Goal: Task Accomplishment & Management: Manage account settings

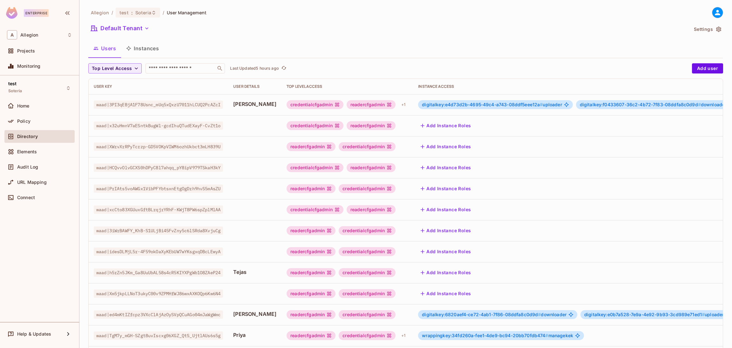
scroll to position [110, 0]
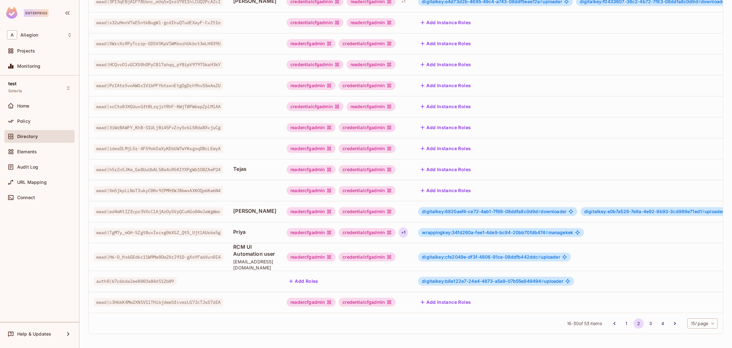
click at [408, 227] on div "+ 1" at bounding box center [403, 232] width 9 height 10
click at [489, 222] on div at bounding box center [366, 174] width 732 height 348
click at [390, 228] on div "credentialcfgadmin" at bounding box center [367, 232] width 57 height 9
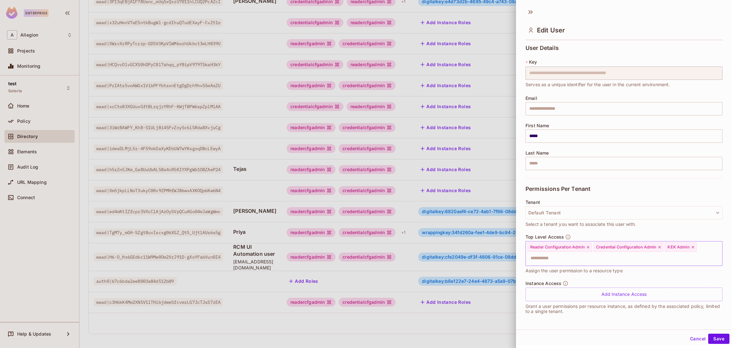
scroll to position [1, 0]
click at [602, 290] on div "Add Instance Access" at bounding box center [624, 293] width 197 height 14
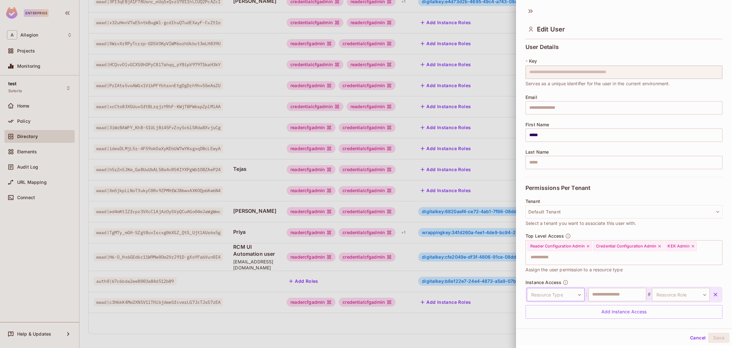
click at [574, 294] on body "Enterprise A Allegion Projects Monitoring test Soteria Home Policy Directory El…" at bounding box center [366, 174] width 732 height 348
click at [550, 332] on li "Wrapping Key" at bounding box center [553, 334] width 66 height 11
click at [613, 295] on input "text" at bounding box center [617, 294] width 58 height 13
paste input "**********"
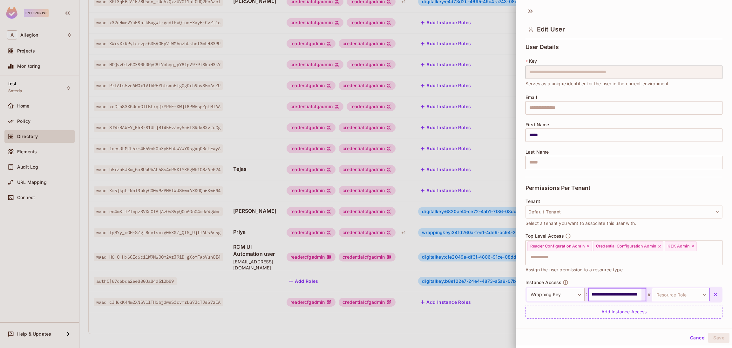
type input "**********"
click at [677, 294] on body "Enterprise A Allegion Projects Monitoring test Soteria Home Policy Directory El…" at bounding box center [366, 174] width 732 height 348
click at [660, 328] on li "ManageKek" at bounding box center [665, 324] width 58 height 11
click at [712, 339] on button "Save" at bounding box center [718, 337] width 21 height 10
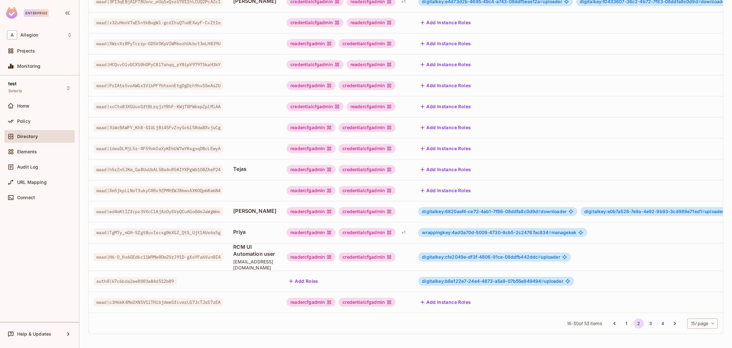
click at [587, 228] on div "wrappingkey:4ad0a70d-5009-4730-8cb5-2c24767ac834 # managekek" at bounding box center [502, 232] width 169 height 9
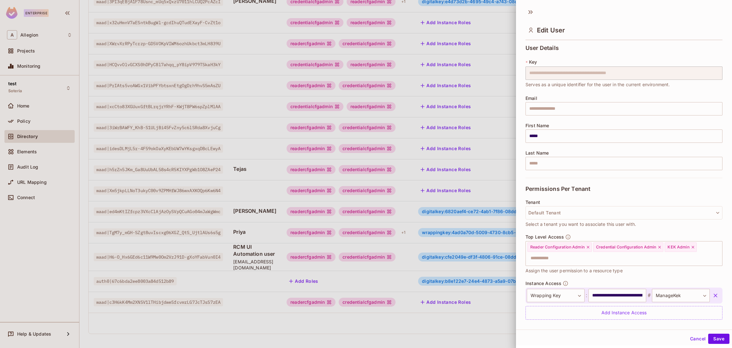
click at [712, 296] on icon "button" at bounding box center [715, 295] width 6 height 6
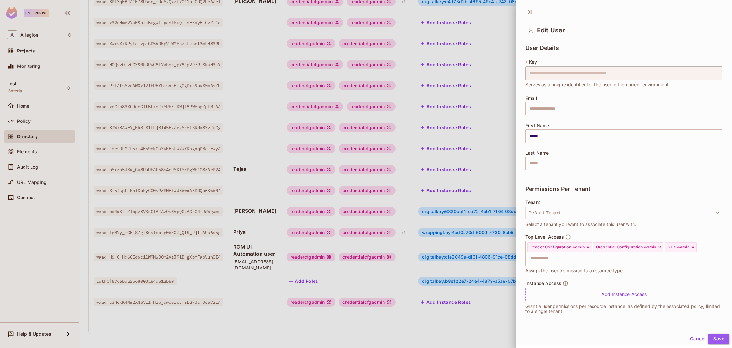
click at [714, 338] on button "Save" at bounding box center [718, 338] width 21 height 10
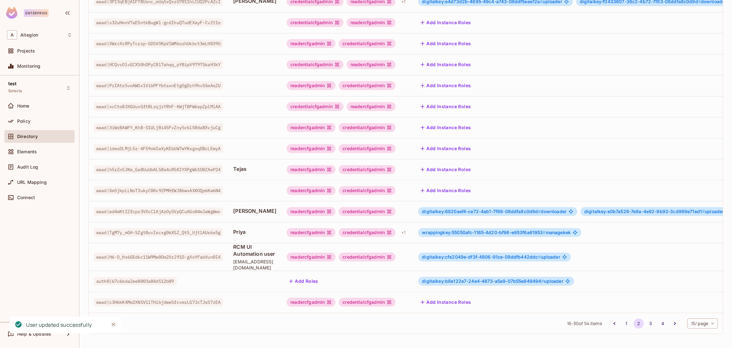
click at [595, 252] on div "digitalkey:cfe2049e-df3f-4806-91ce-08ddfb442ddc # uploader" at bounding box center [583, 256] width 331 height 9
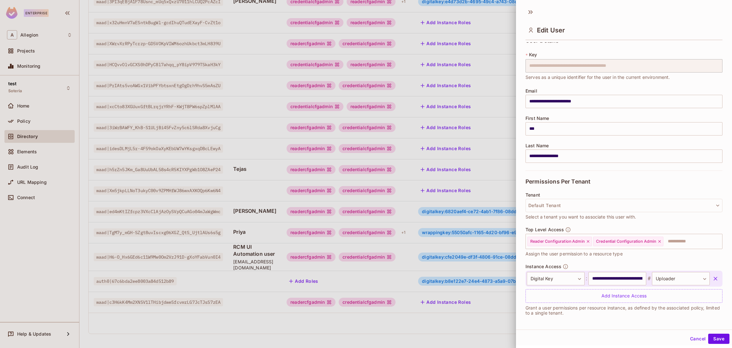
scroll to position [9, 0]
click at [574, 278] on body "Enterprise A Allegion Projects Monitoring test Soteria Home Policy Directory El…" at bounding box center [366, 174] width 732 height 348
click at [552, 334] on li "Wrapping Key" at bounding box center [553, 334] width 66 height 11
click at [675, 276] on body "Enterprise A Allegion Projects Monitoring test Soteria Home Policy Directory El…" at bounding box center [366, 174] width 732 height 348
click at [665, 309] on li "ManageKek" at bounding box center [665, 307] width 58 height 11
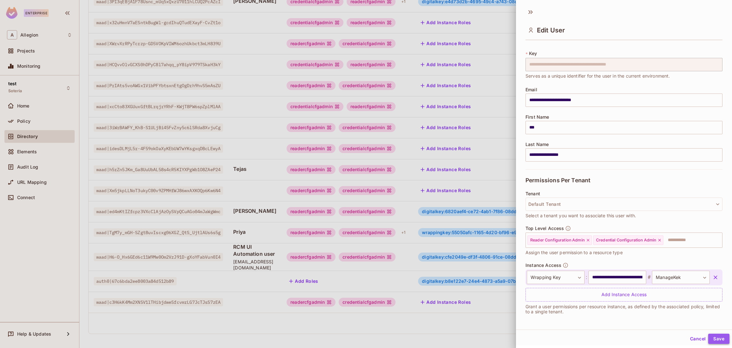
click at [715, 340] on button "Save" at bounding box center [718, 338] width 21 height 10
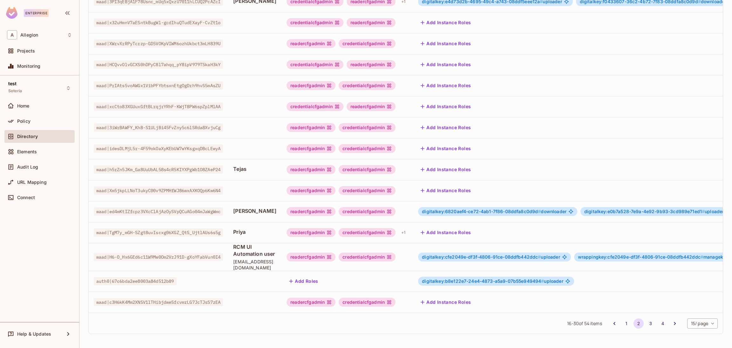
click at [473, 227] on button "Add Instance Roles" at bounding box center [445, 232] width 55 height 10
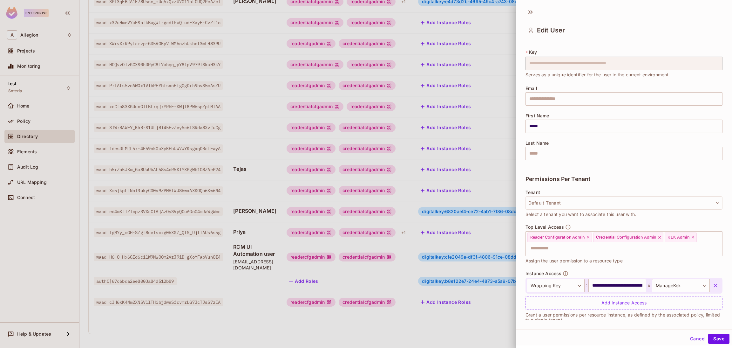
scroll to position [18, 0]
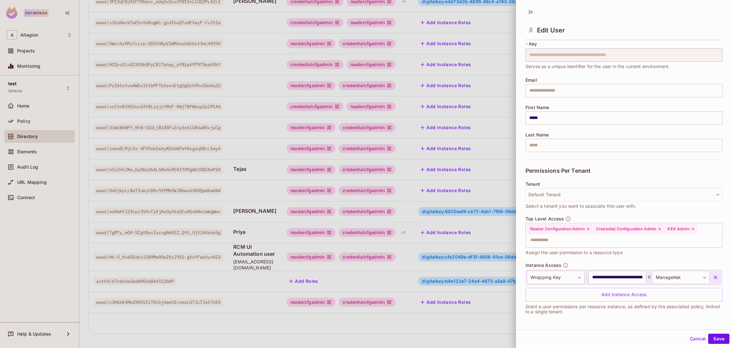
click at [712, 275] on icon "button" at bounding box center [715, 277] width 6 height 6
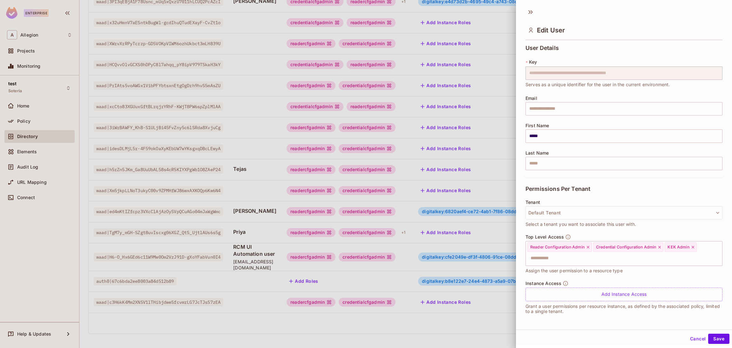
scroll to position [0, 0]
click at [611, 293] on div "Add Instance Access" at bounding box center [624, 294] width 197 height 14
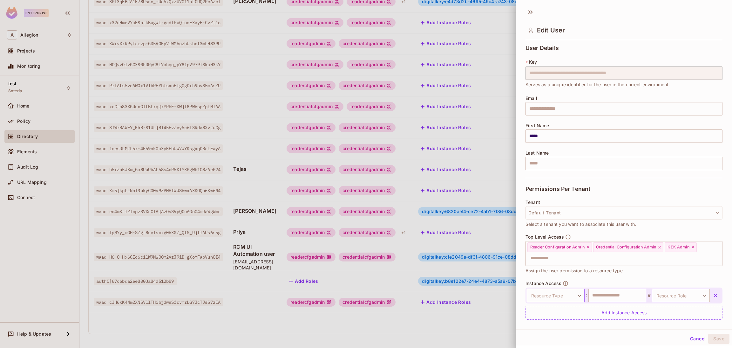
click at [557, 293] on body "Enterprise A Allegion Projects Monitoring test Soteria Home Policy Directory El…" at bounding box center [366, 174] width 732 height 348
click at [607, 266] on div at bounding box center [366, 174] width 732 height 348
click at [565, 294] on body "Enterprise A Allegion Projects Monitoring test Soteria Home Policy Directory El…" at bounding box center [366, 174] width 732 height 348
click at [556, 330] on li "Wrapping Key" at bounding box center [553, 334] width 66 height 11
click at [613, 296] on input "text" at bounding box center [617, 295] width 58 height 13
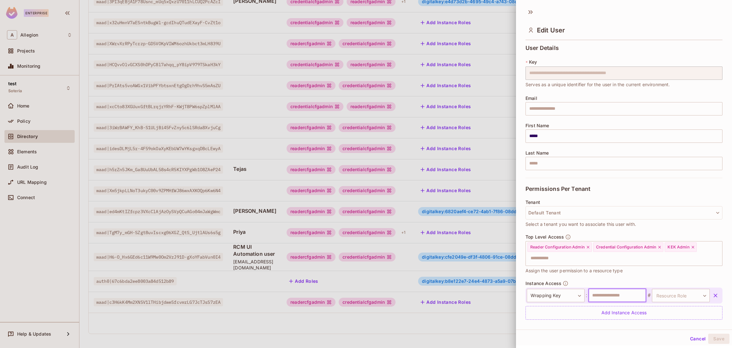
paste input "**********"
type input "**********"
click at [665, 296] on body "Enterprise A Allegion Projects Monitoring test Soteria Home Policy Directory El…" at bounding box center [366, 174] width 732 height 348
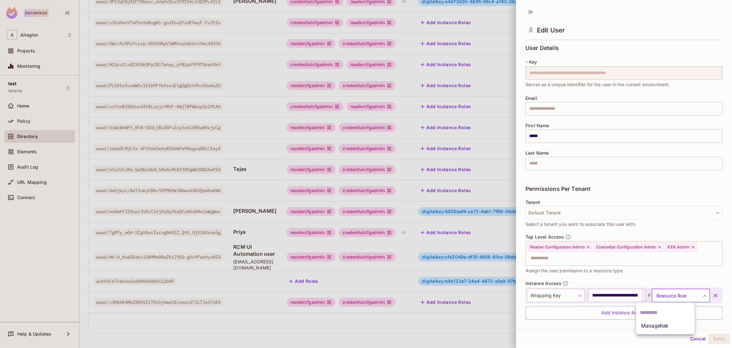
click at [659, 324] on li "ManageKek" at bounding box center [665, 325] width 58 height 11
click at [713, 336] on button "Save" at bounding box center [718, 338] width 21 height 10
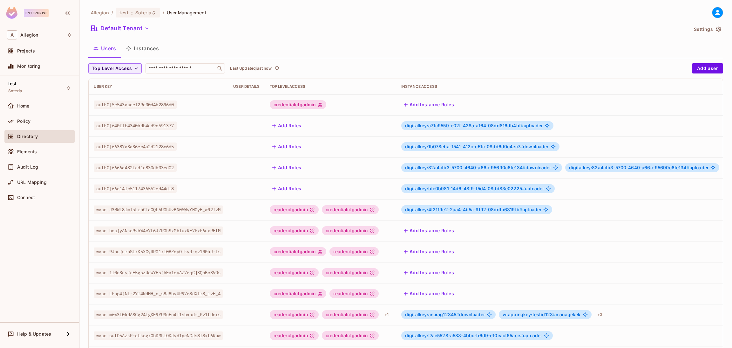
scroll to position [104, 0]
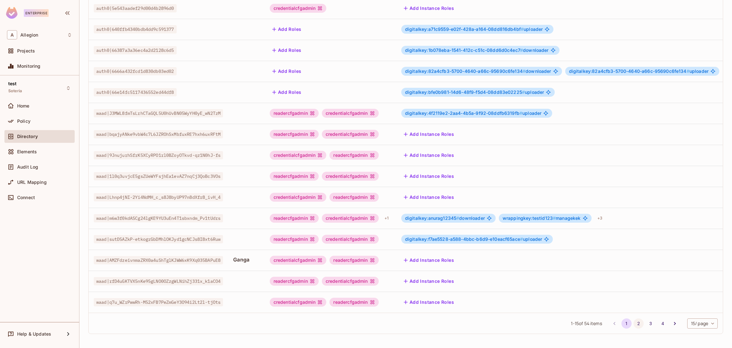
click at [634, 324] on button "2" at bounding box center [639, 323] width 10 height 10
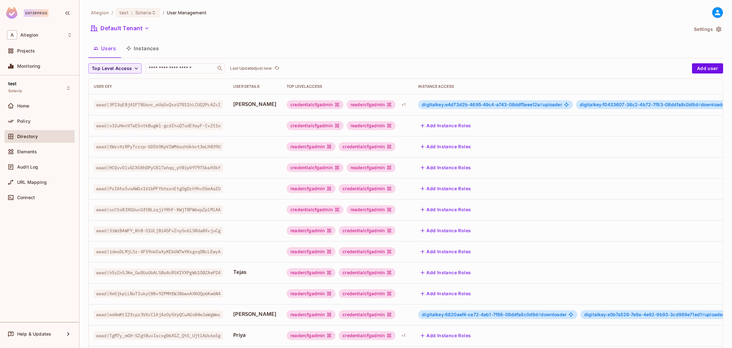
scroll to position [110, 0]
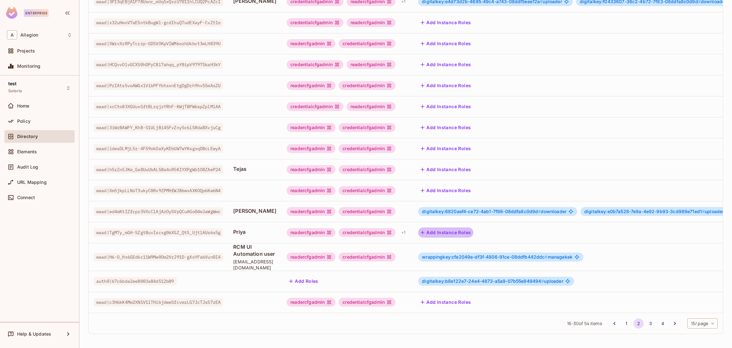
click at [463, 227] on button "Add Instance Roles" at bounding box center [445, 232] width 55 height 10
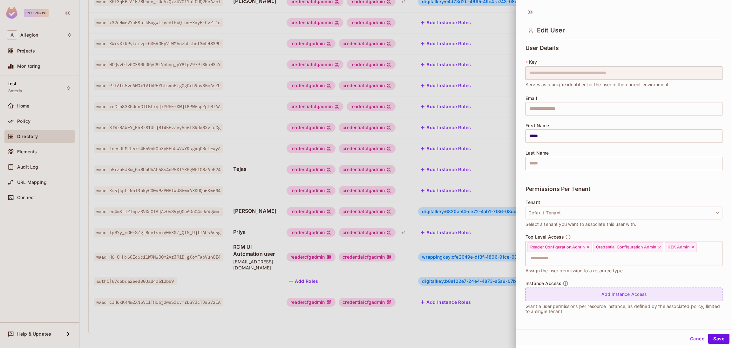
click at [600, 294] on div "Add Instance Access" at bounding box center [624, 294] width 197 height 14
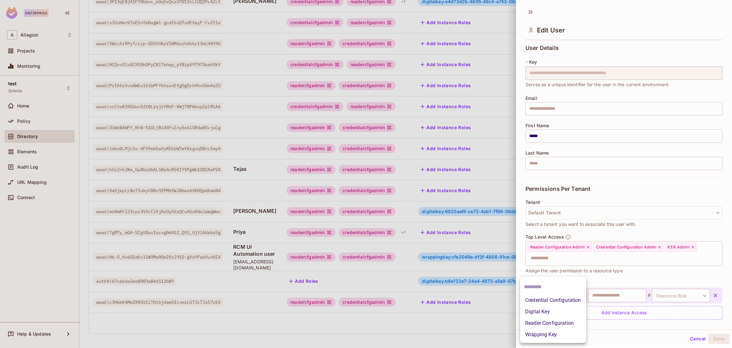
click at [551, 295] on body "Enterprise A Allegion Projects Monitoring test Soteria Home Policy Directory El…" at bounding box center [366, 174] width 732 height 348
click at [544, 333] on li "Wrapping Key" at bounding box center [553, 334] width 66 height 11
click at [611, 297] on input "text" at bounding box center [617, 295] width 58 height 13
paste input "**********"
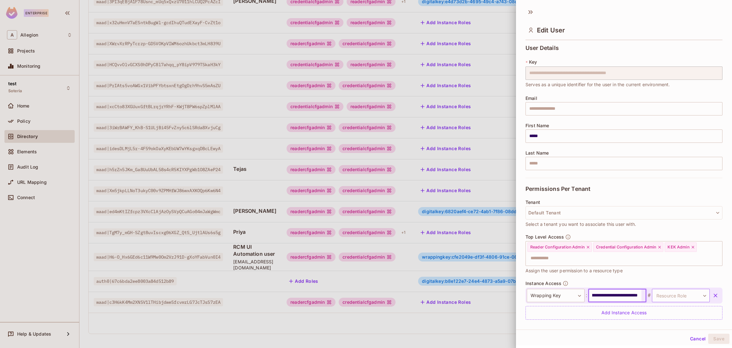
type input "**********"
click at [671, 297] on body "Enterprise A Allegion Projects Monitoring test Soteria Home Policy Directory El…" at bounding box center [366, 174] width 732 height 348
click at [663, 329] on li "ManageKek" at bounding box center [665, 325] width 58 height 11
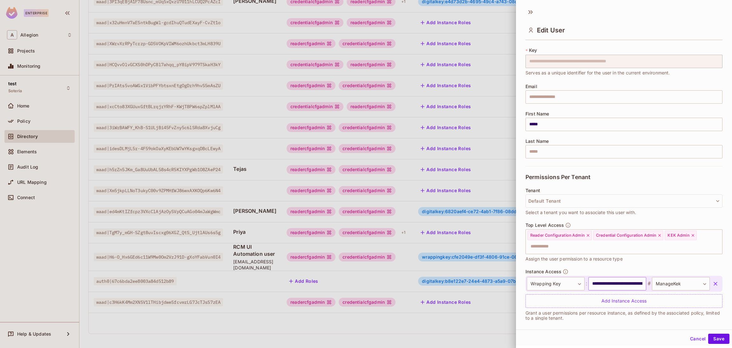
scroll to position [18, 0]
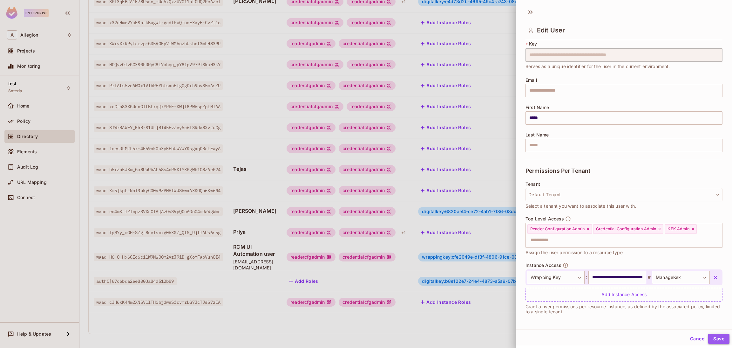
click at [711, 337] on button "Save" at bounding box center [718, 338] width 21 height 10
